Goal: Information Seeking & Learning: Learn about a topic

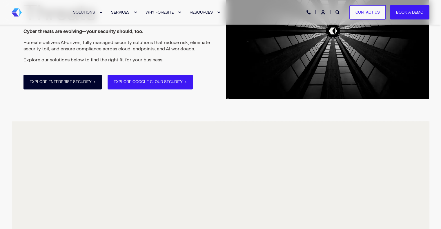
click at [80, 85] on link "Explore Enterprise Security →" at bounding box center [62, 82] width 78 height 15
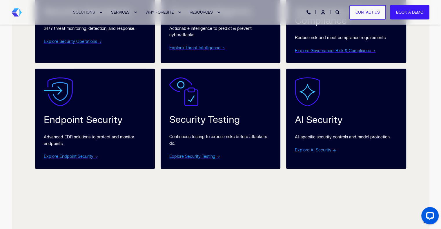
scroll to position [376, 0]
click at [89, 155] on link "Explore Endpoint Security →" at bounding box center [71, 156] width 54 height 5
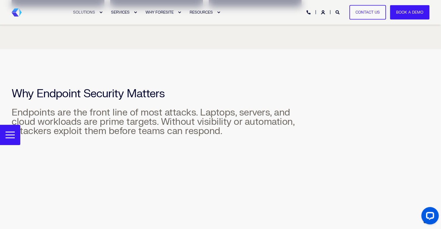
scroll to position [433, 0]
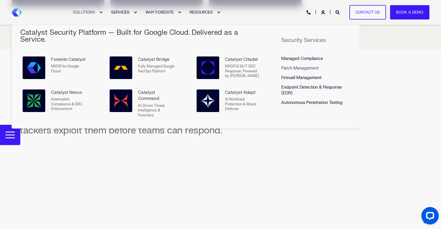
click at [293, 64] on link "Patch Management" at bounding box center [316, 69] width 70 height 10
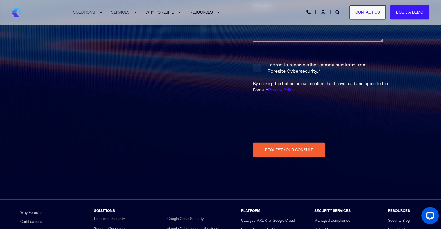
scroll to position [1084, 0]
